Goal: Transaction & Acquisition: Purchase product/service

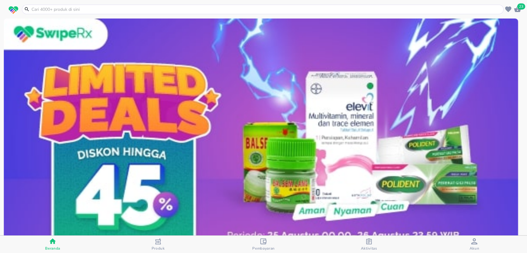
click at [518, 9] on icon "button" at bounding box center [517, 9] width 7 height 6
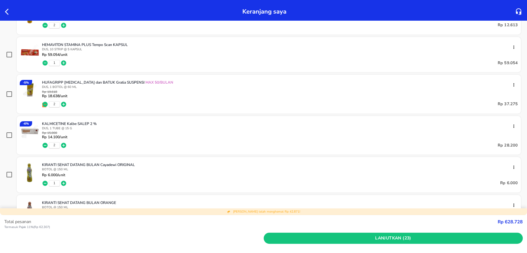
scroll to position [34, 0]
